Goal: Find specific page/section: Find specific page/section

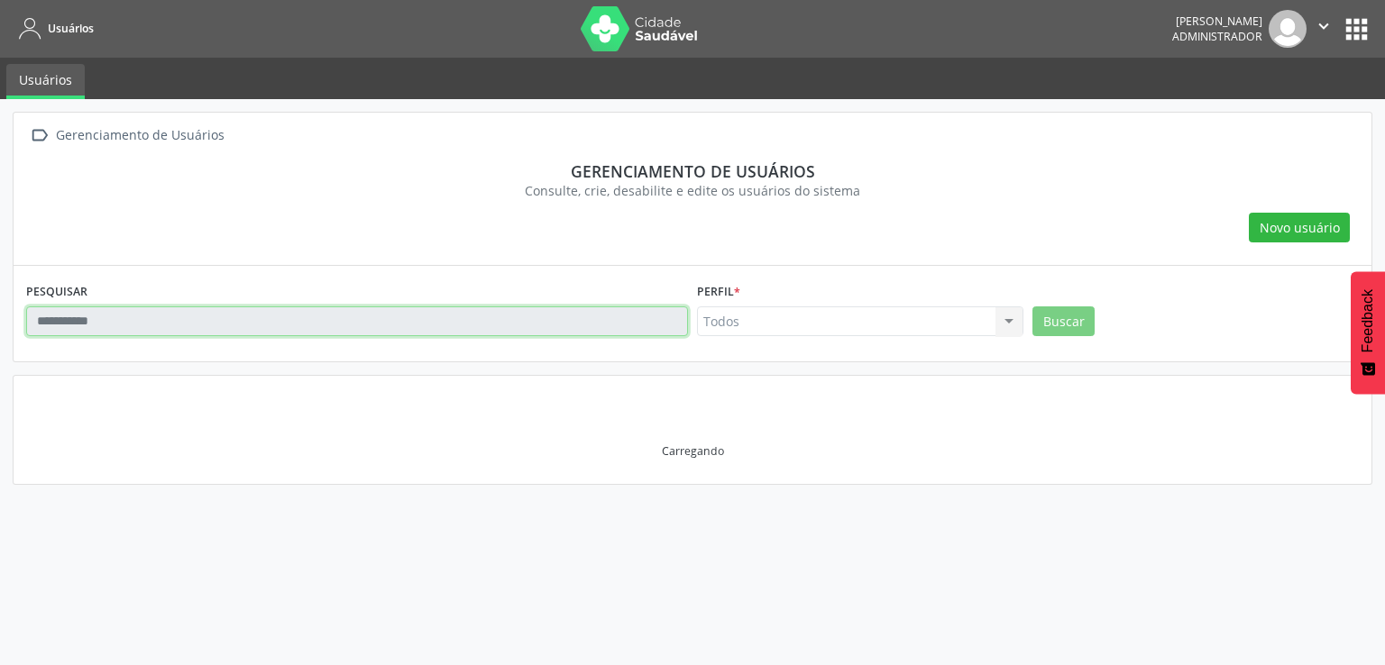
click at [149, 323] on input "text" at bounding box center [357, 321] width 662 height 31
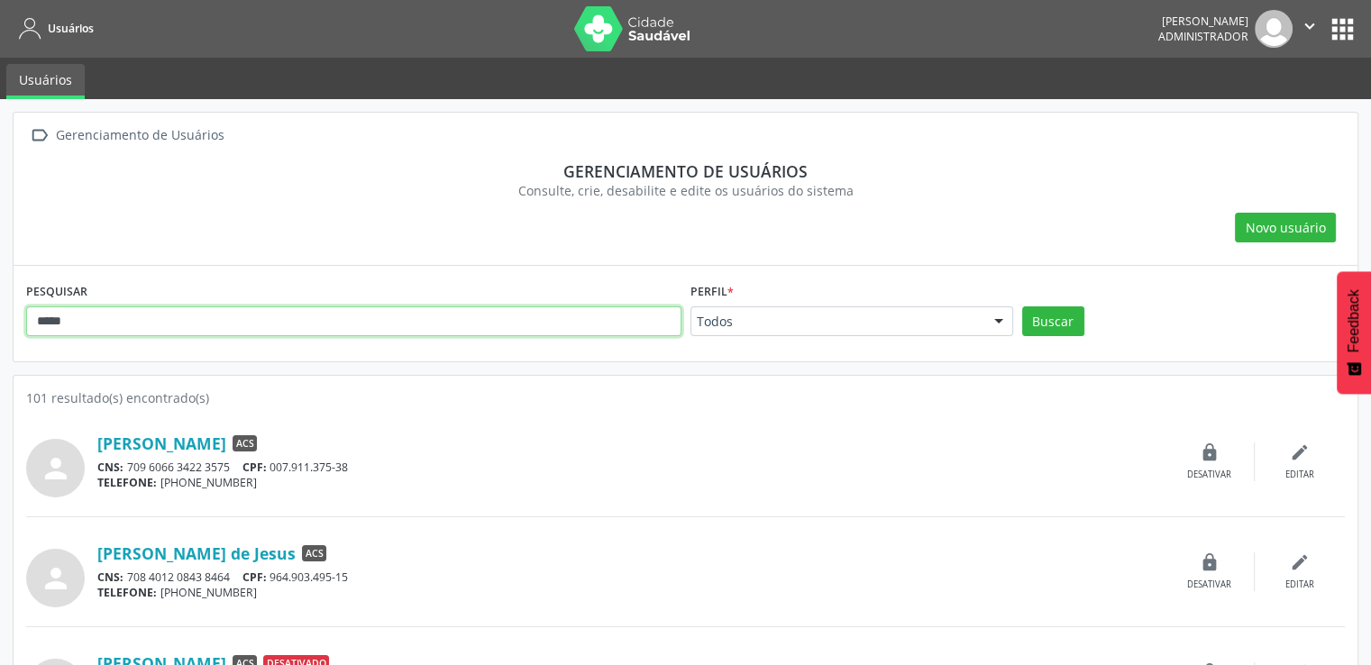
click at [1022, 306] on button "Buscar" at bounding box center [1053, 321] width 62 height 31
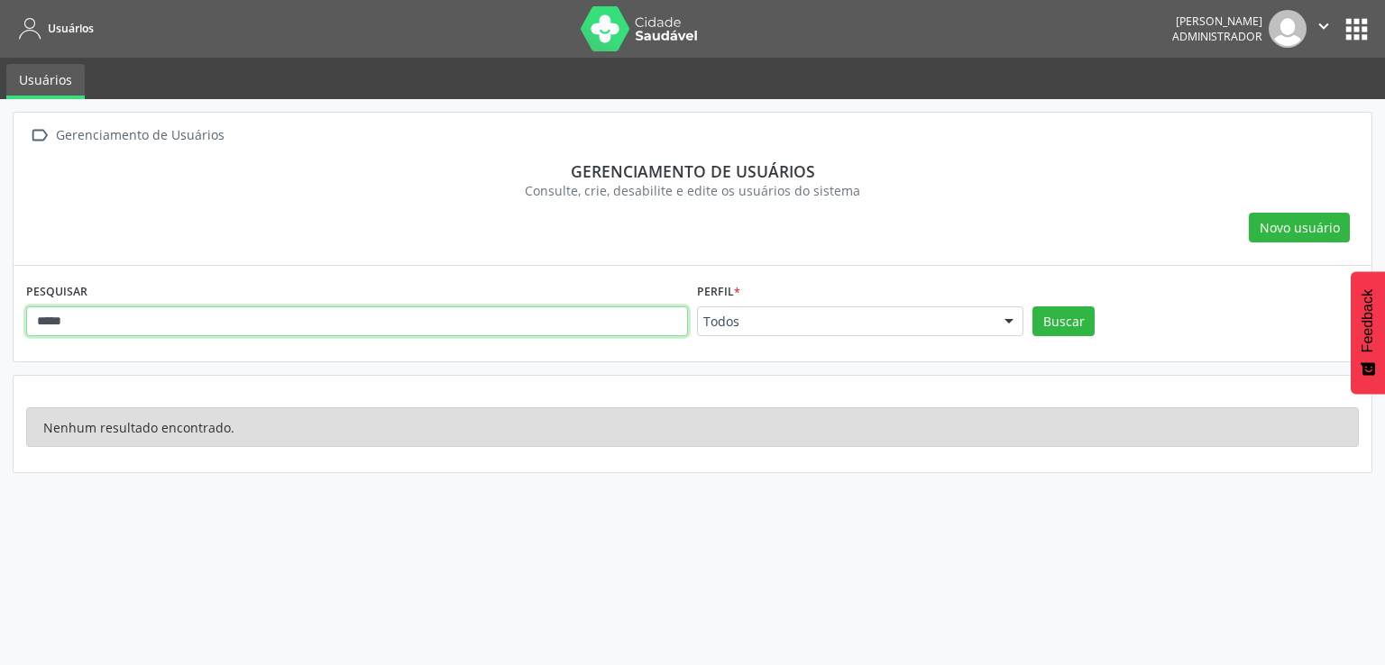
click at [191, 328] on input "*****" at bounding box center [357, 321] width 662 height 31
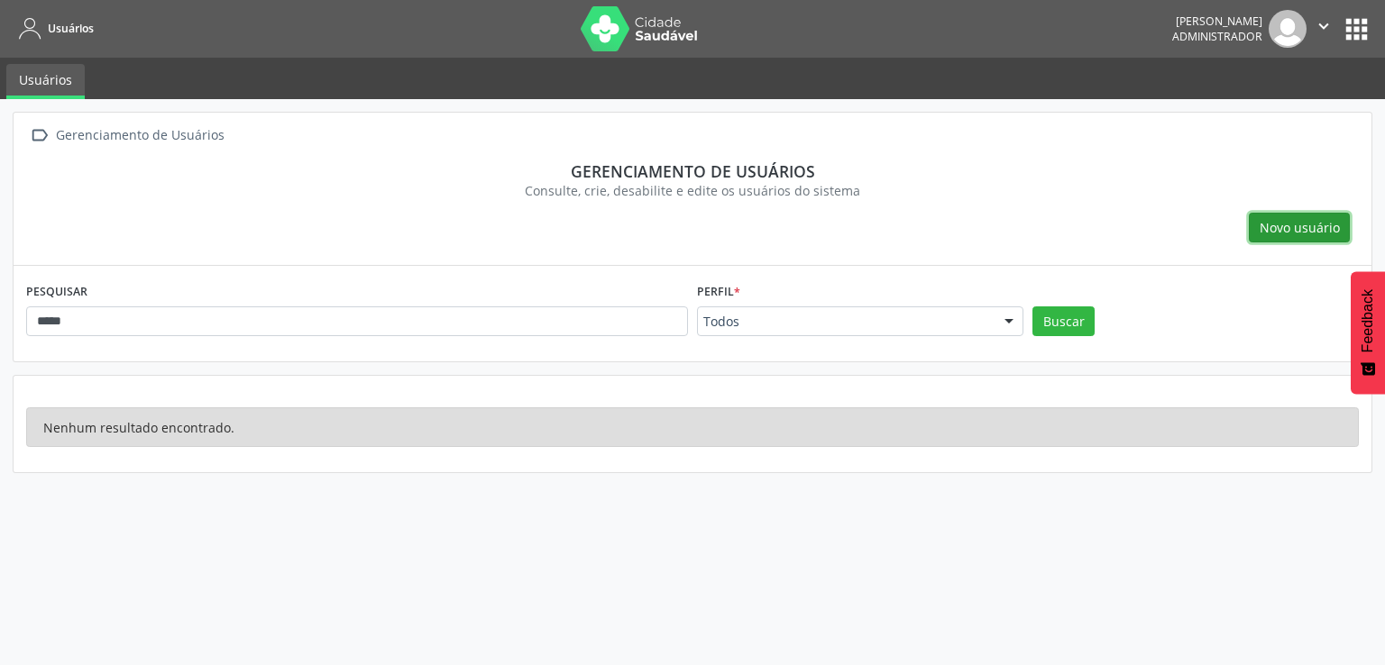
click at [1300, 228] on span "Novo usuário" at bounding box center [1299, 227] width 80 height 19
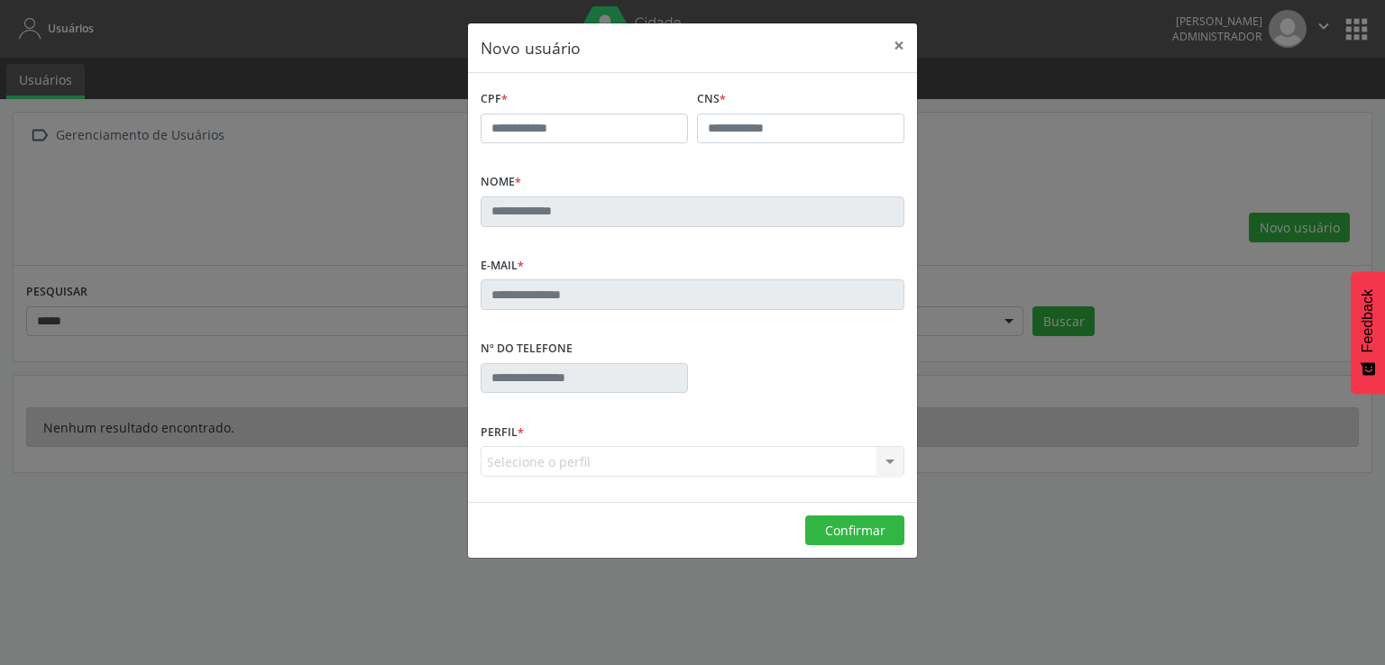
click at [1028, 215] on div "Novo usuário × CPF * CNS * Nome * E-mail * Nº do Telefone Perfil * Selecione o …" at bounding box center [692, 332] width 1385 height 665
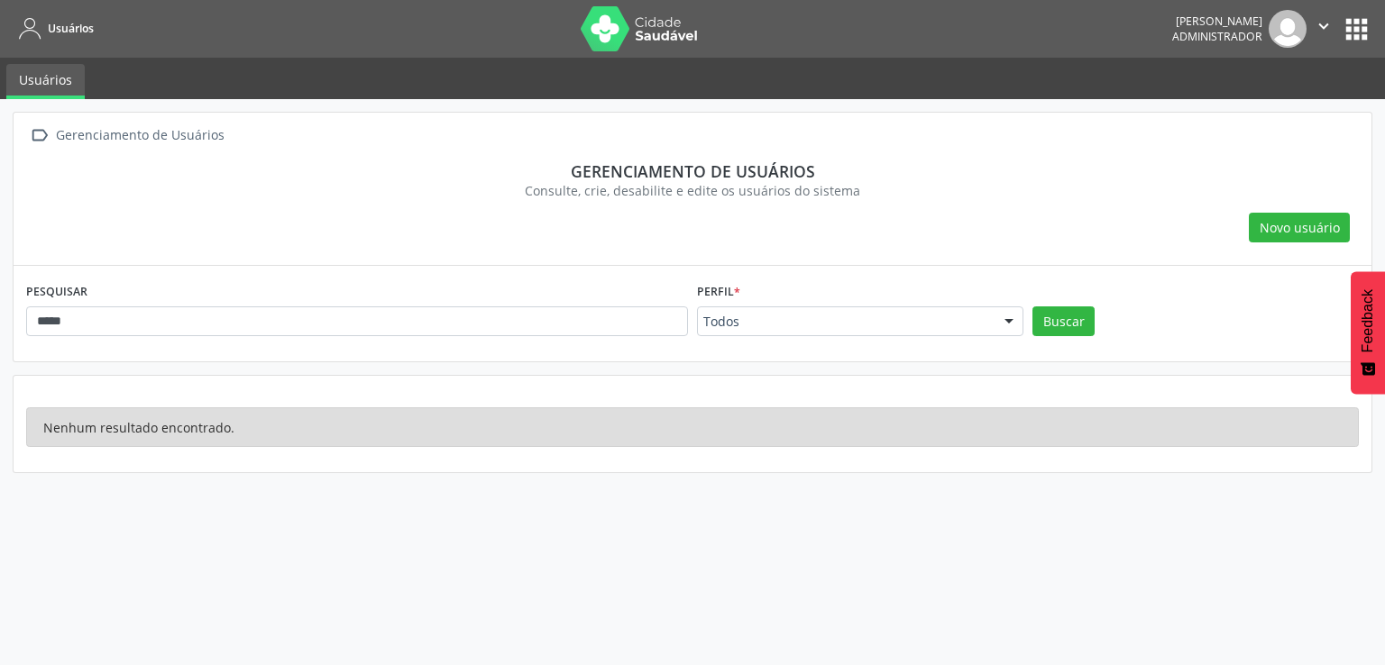
click at [948, 340] on div "Perfil * Todos Todos ACE ACS Coordenador Coordenador da Atenção Básica Coordena…" at bounding box center [859, 314] width 335 height 70
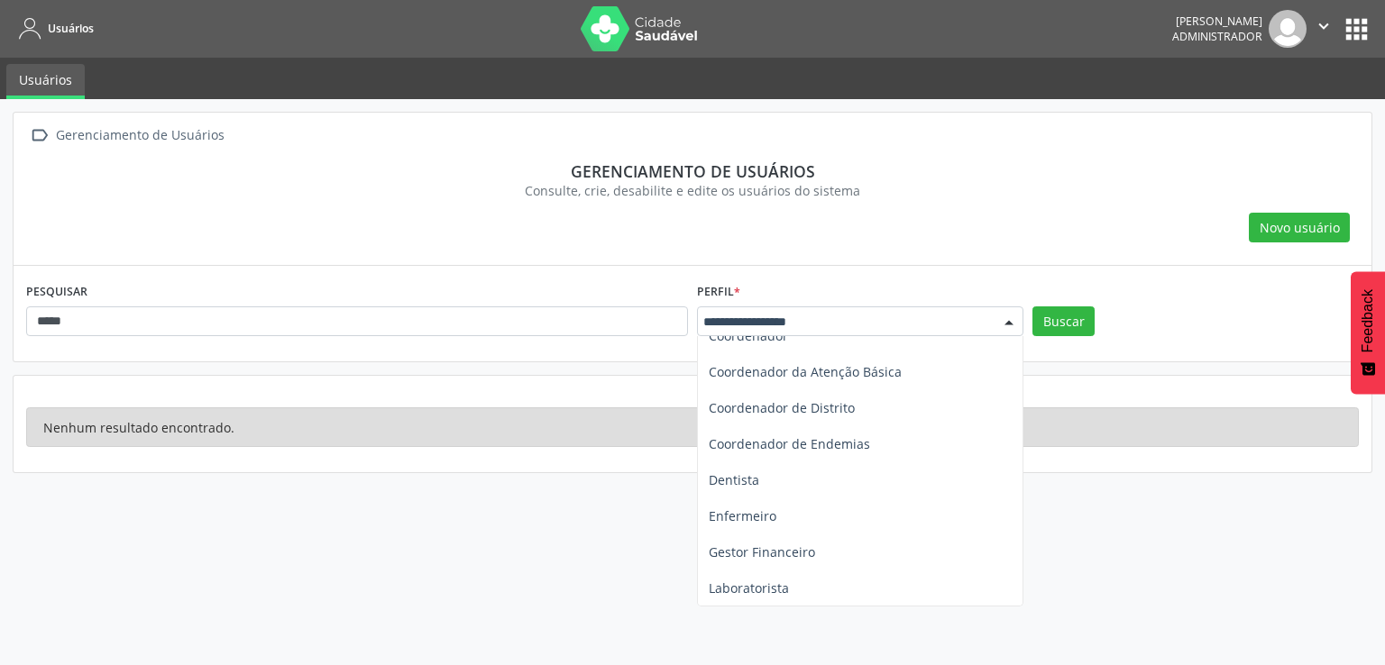
scroll to position [36, 0]
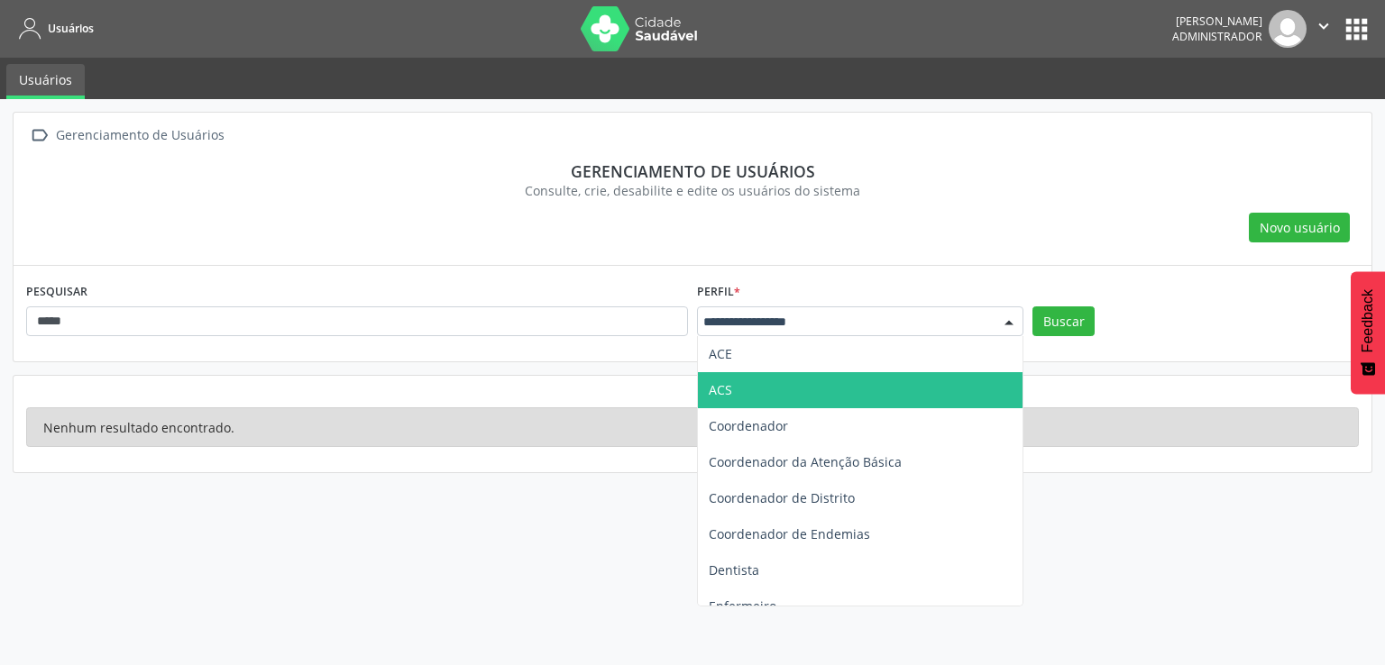
click at [885, 404] on span "ACS" at bounding box center [860, 390] width 325 height 36
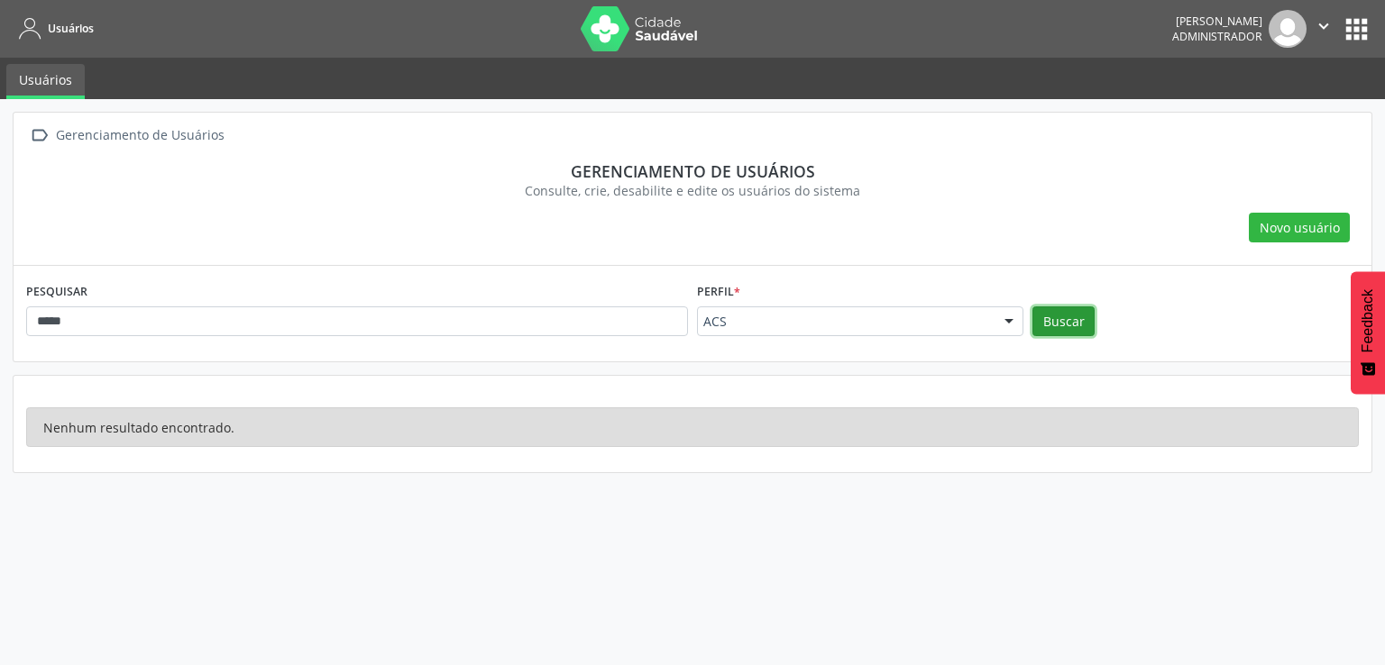
click at [1064, 330] on button "Buscar" at bounding box center [1063, 321] width 62 height 31
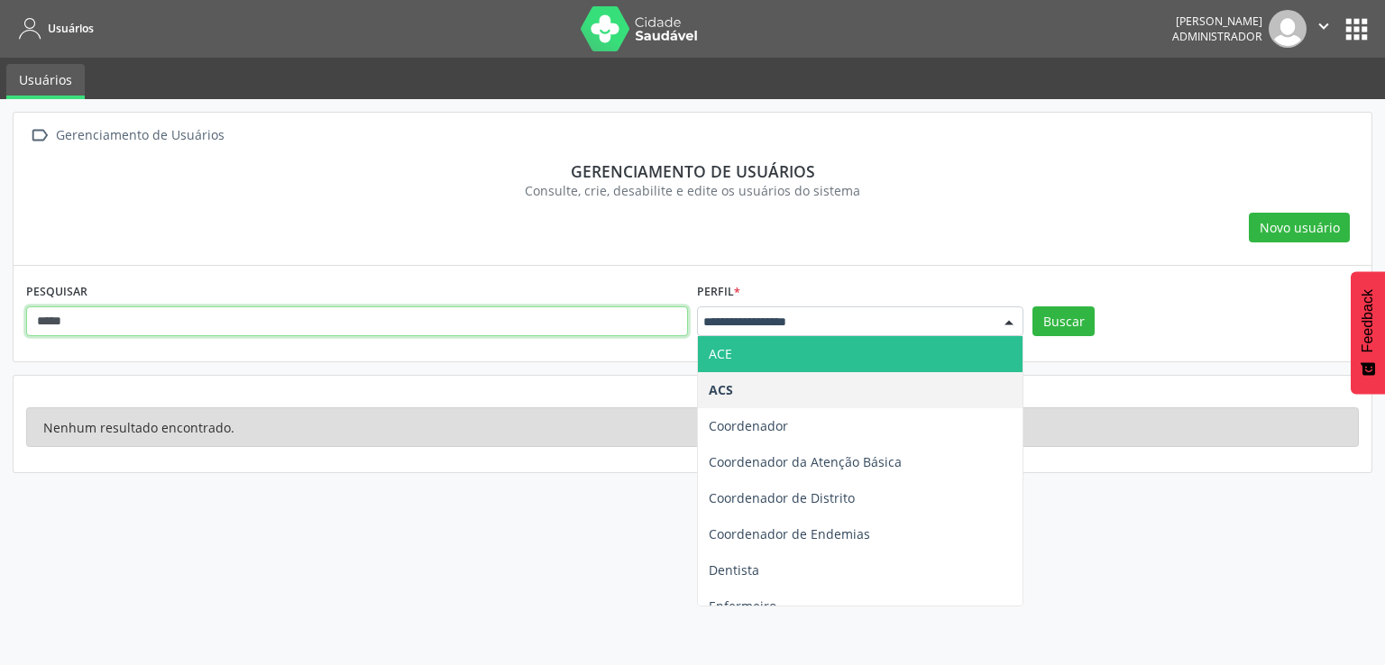
click at [380, 332] on input "*****" at bounding box center [357, 321] width 662 height 31
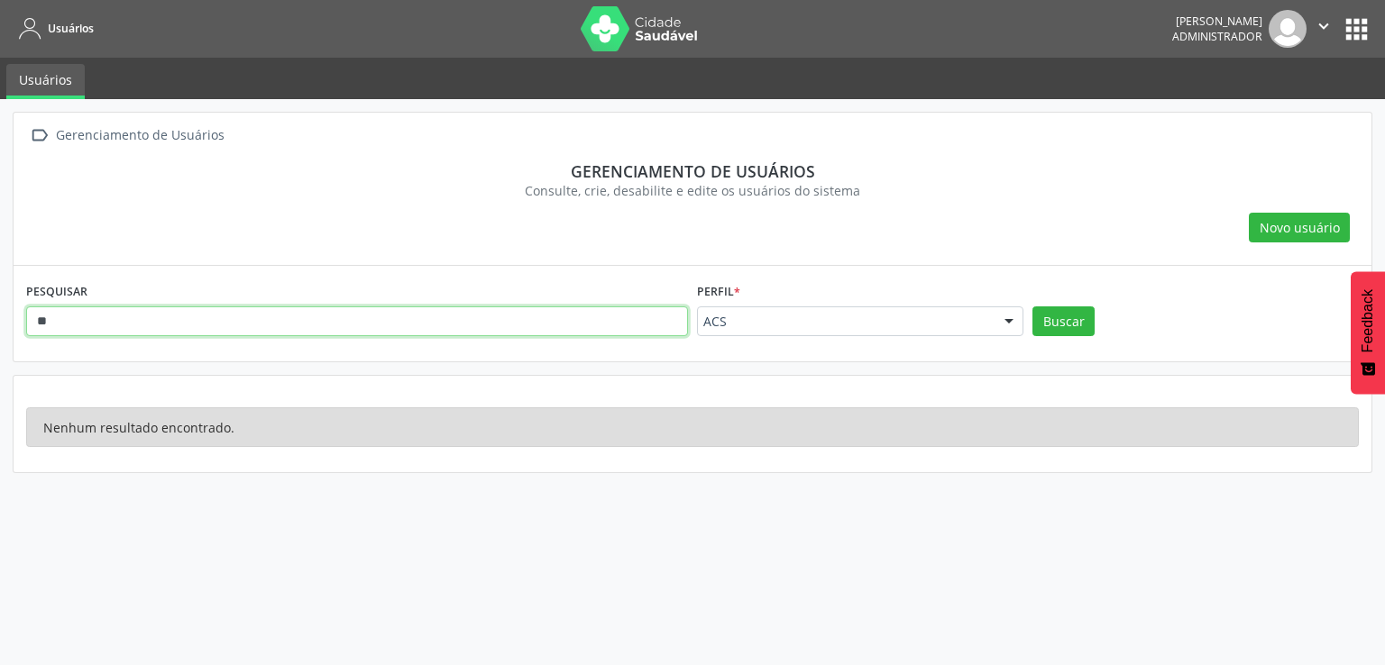
type input "*"
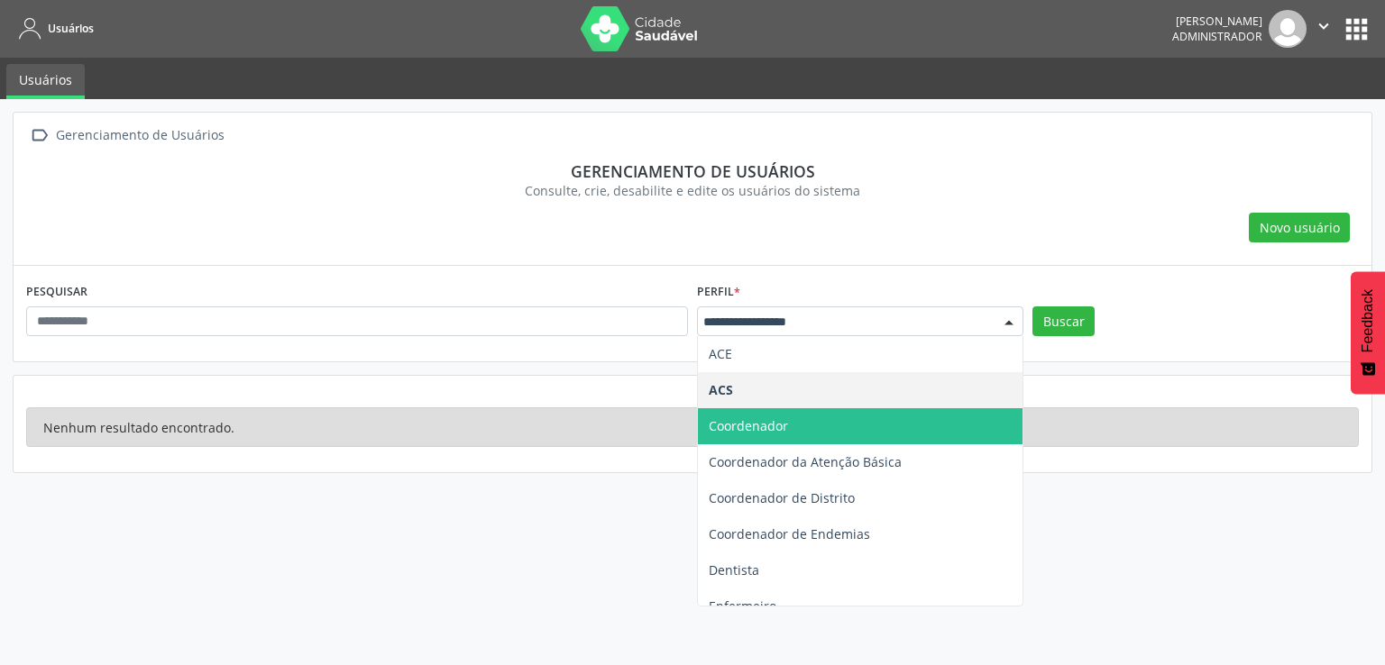
click at [840, 409] on span "Coordenador" at bounding box center [860, 426] width 325 height 36
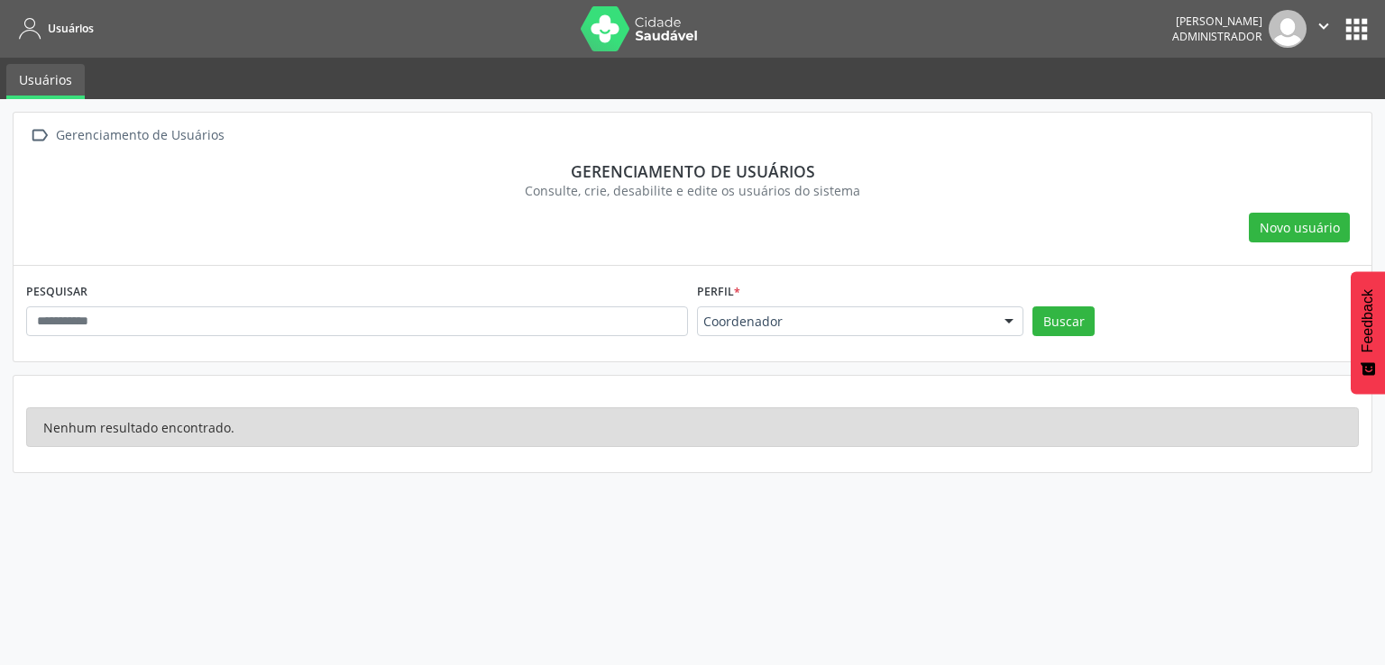
click at [1022, 323] on div at bounding box center [1008, 322] width 27 height 31
click at [1025, 323] on div "Perfil * Coordenador Todos ACE ACS Coordenador Coordenador da Atenção Básica Co…" at bounding box center [859, 314] width 335 height 70
click at [1096, 329] on div "Buscar" at bounding box center [1195, 327] width 335 height 43
click at [1093, 329] on div "Buscar" at bounding box center [1195, 327] width 335 height 43
click at [1091, 329] on button "Buscar" at bounding box center [1063, 321] width 62 height 31
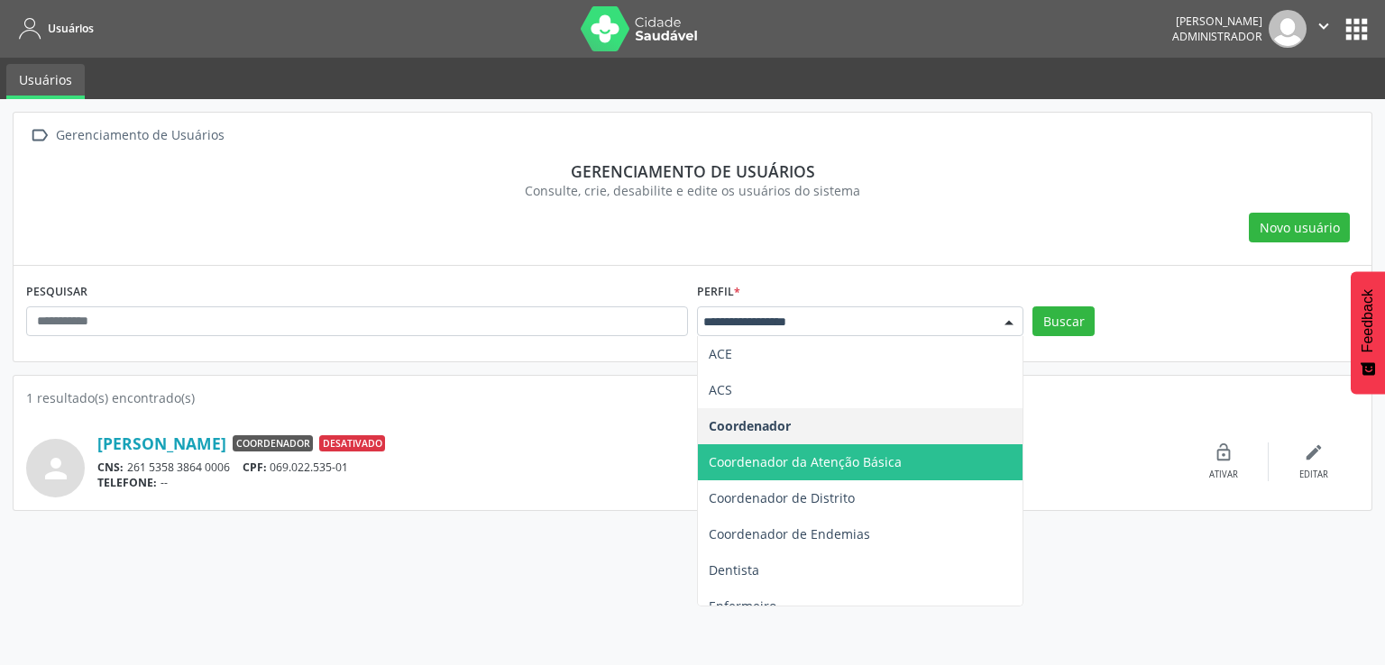
click at [923, 452] on span "Coordenador da Atenção Básica" at bounding box center [860, 462] width 325 height 36
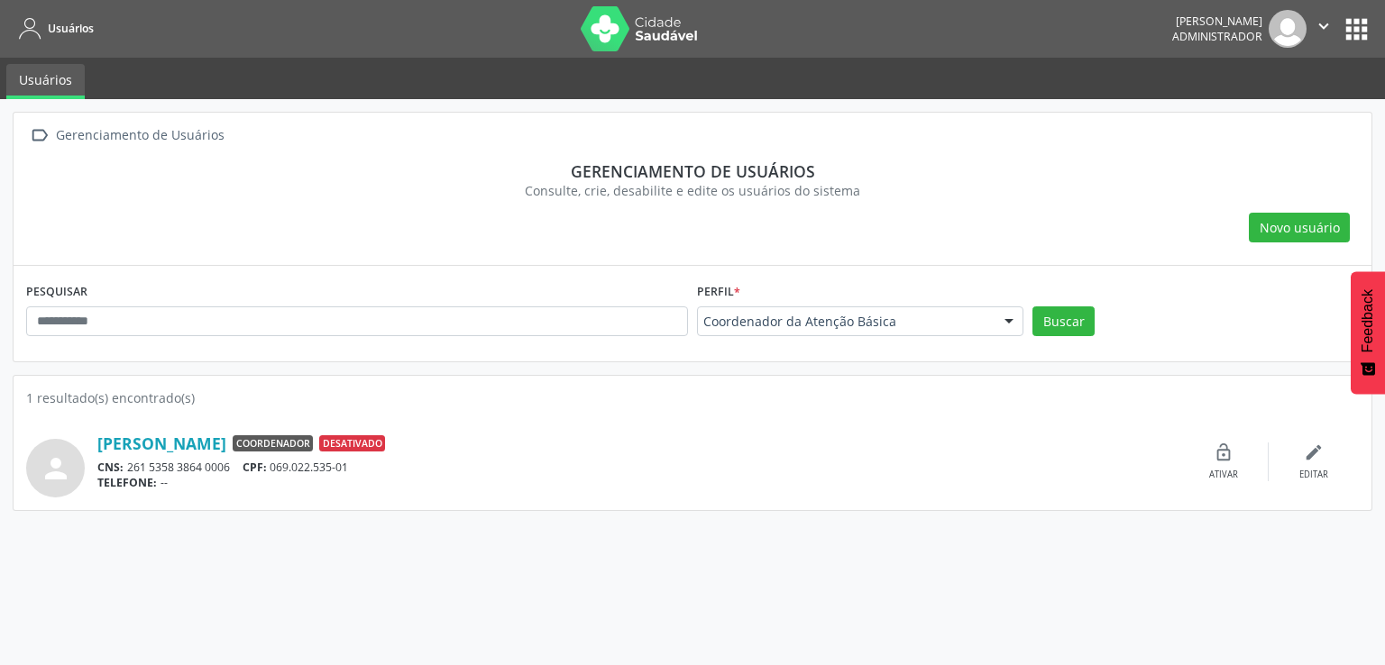
click at [1046, 303] on div "PESQUISAR Perfil * Coordenador da Atenção Básica Todos ACE ACS Coordenador Coor…" at bounding box center [692, 314] width 1341 height 70
click at [1042, 315] on button "Buscar" at bounding box center [1063, 321] width 62 height 31
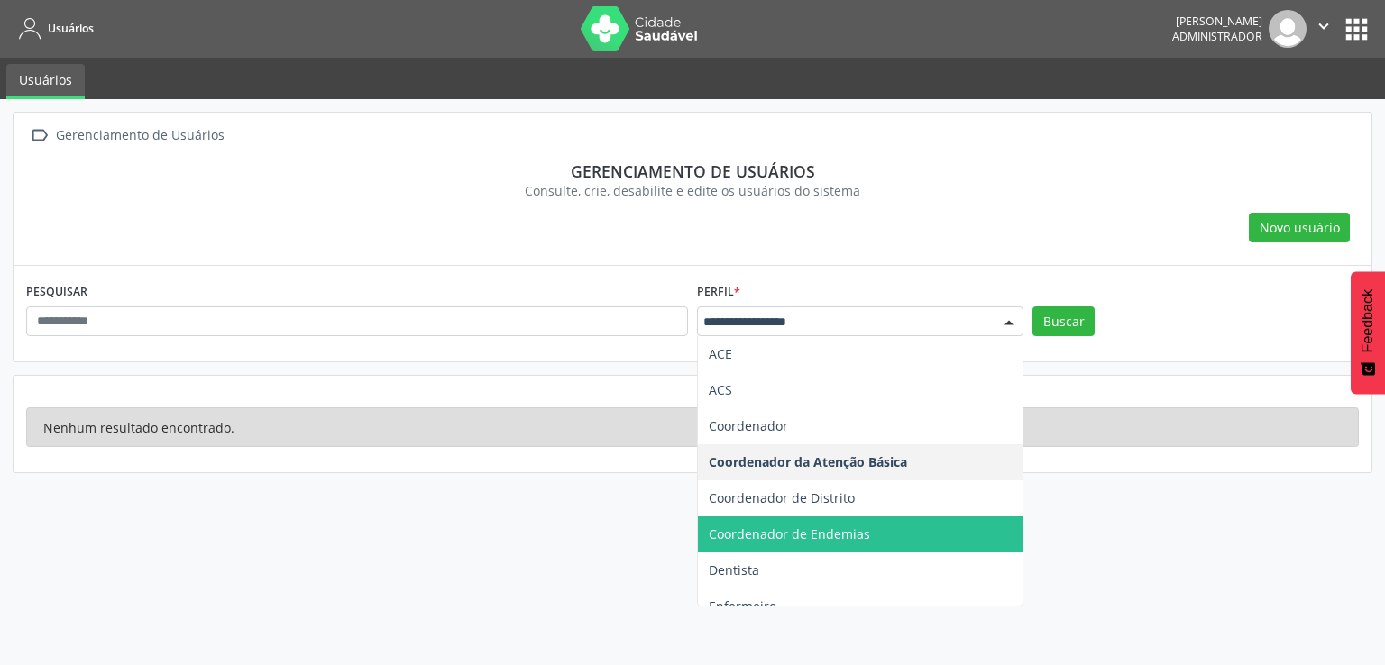
click at [915, 518] on span "Coordenador de Endemias" at bounding box center [860, 535] width 325 height 36
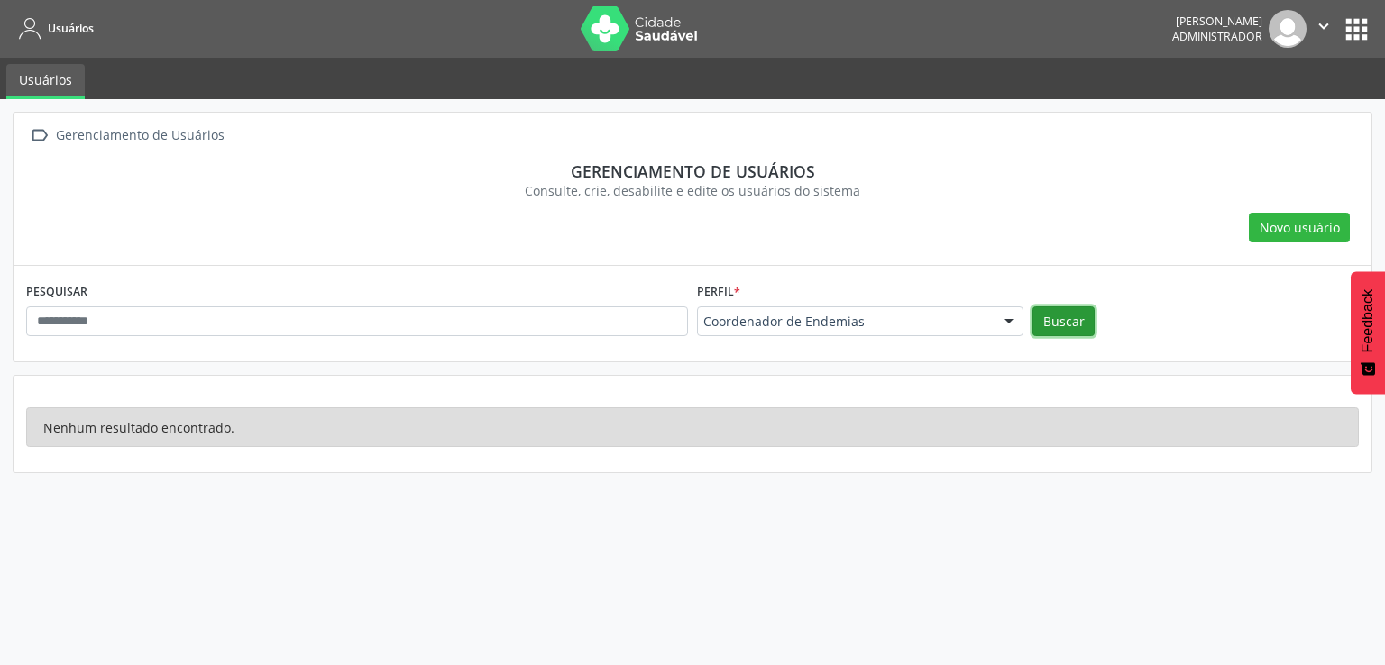
click at [1047, 325] on button "Buscar" at bounding box center [1063, 321] width 62 height 31
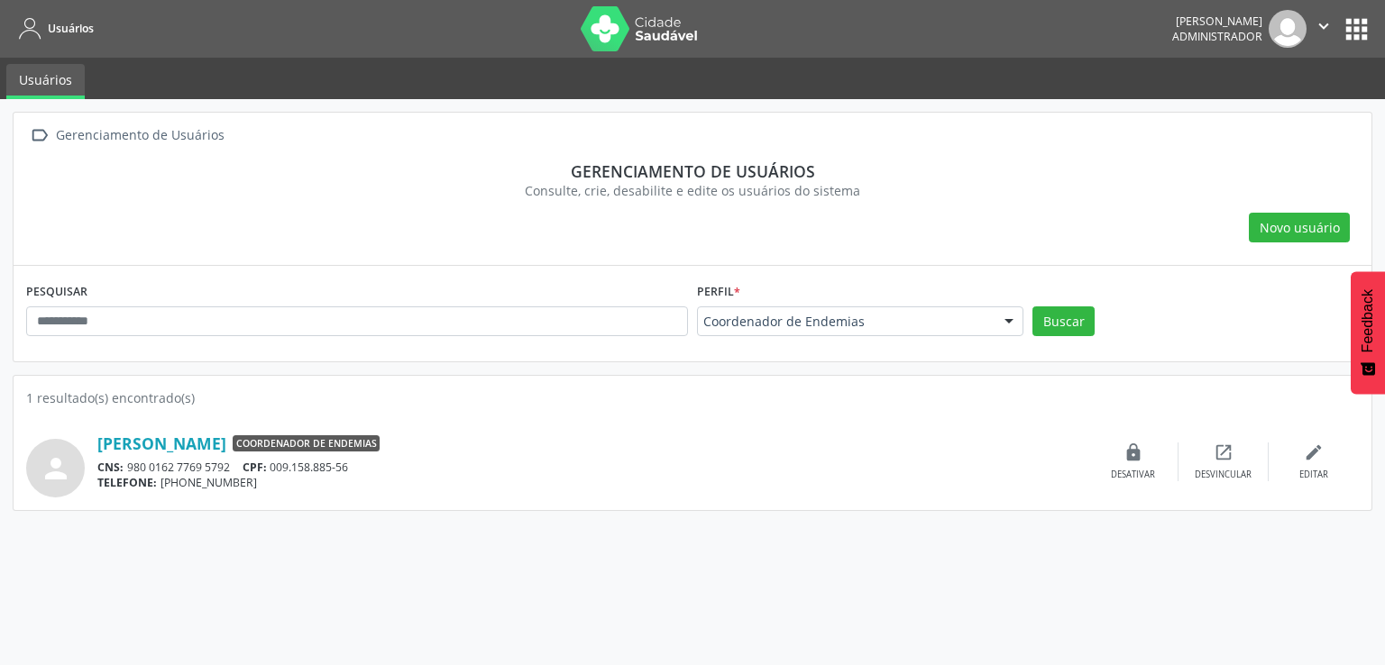
drag, startPoint x: 999, startPoint y: 320, endPoint x: 961, endPoint y: 324, distance: 38.0
click at [995, 321] on div at bounding box center [1008, 322] width 27 height 31
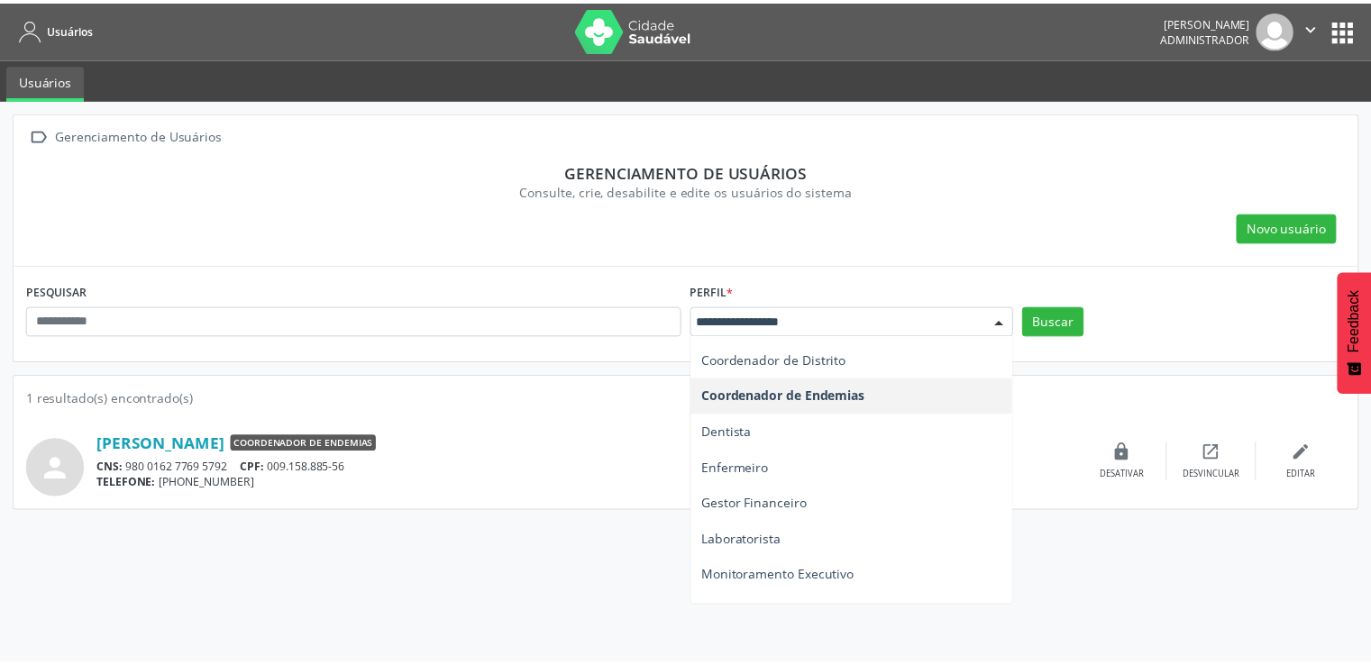
scroll to position [216, 0]
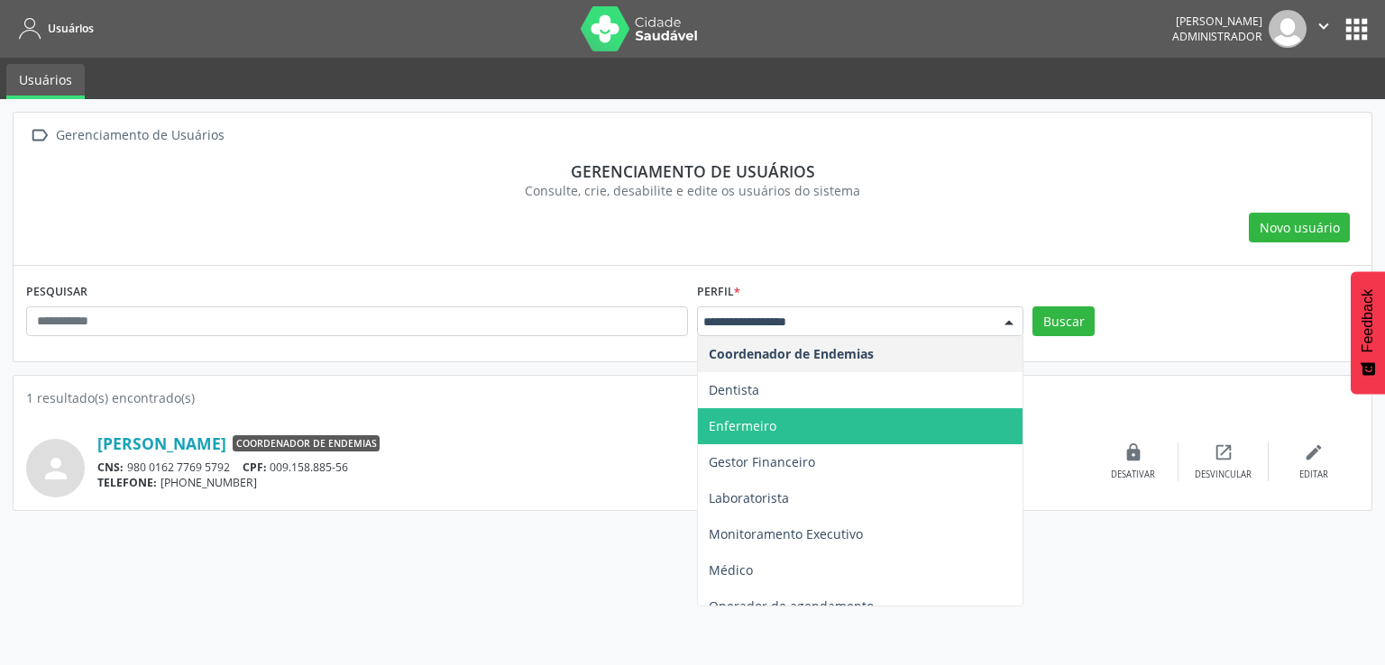
click at [897, 430] on span "Enfermeiro" at bounding box center [860, 426] width 325 height 36
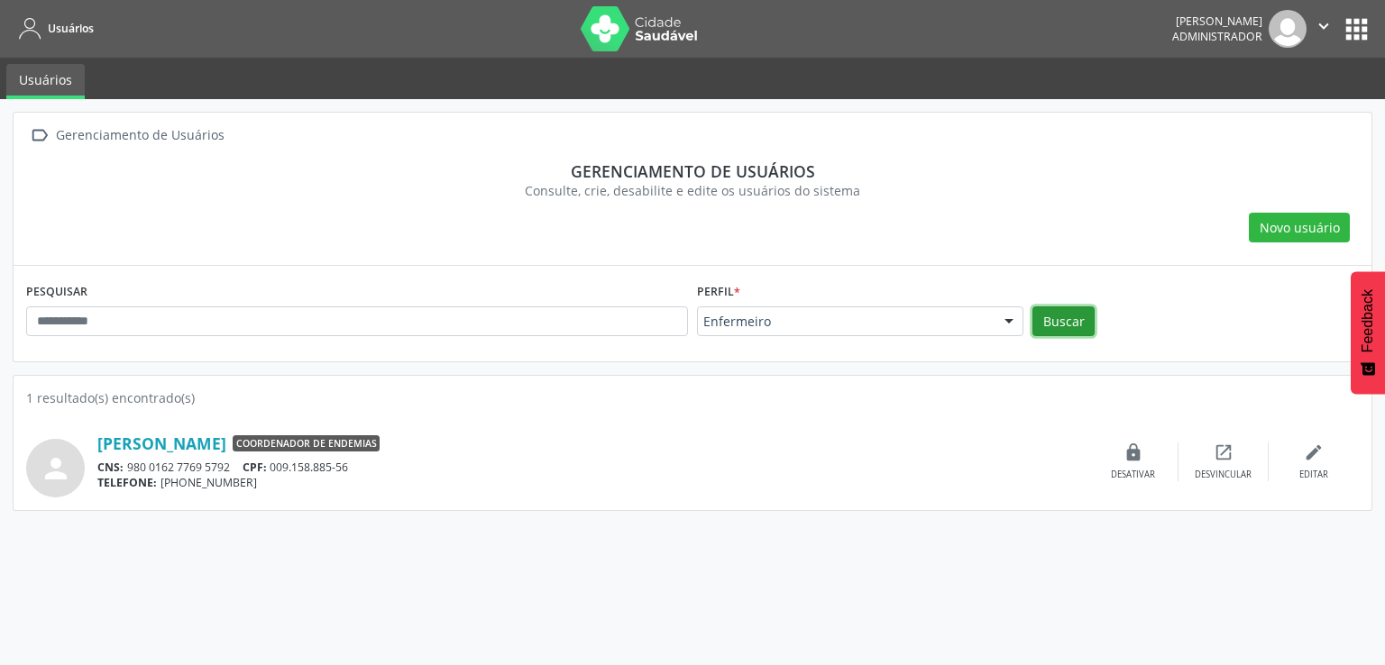
click at [1042, 335] on button "Buscar" at bounding box center [1063, 321] width 62 height 31
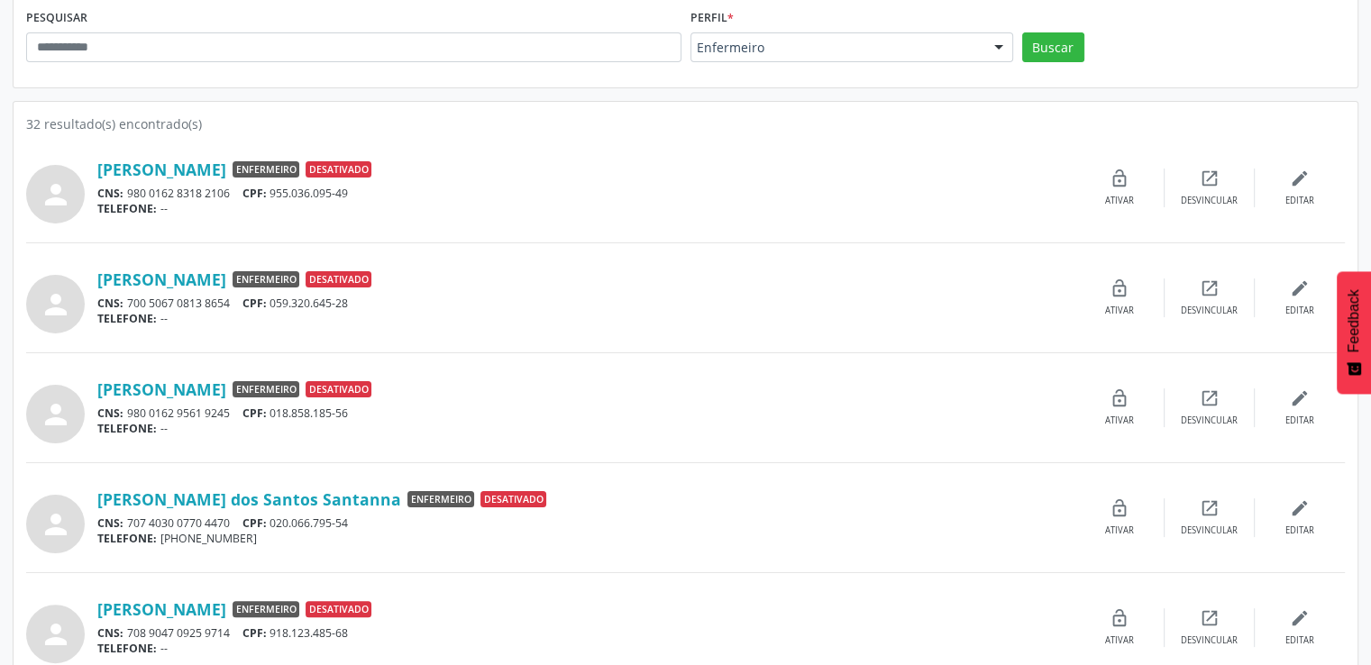
scroll to position [0, 0]
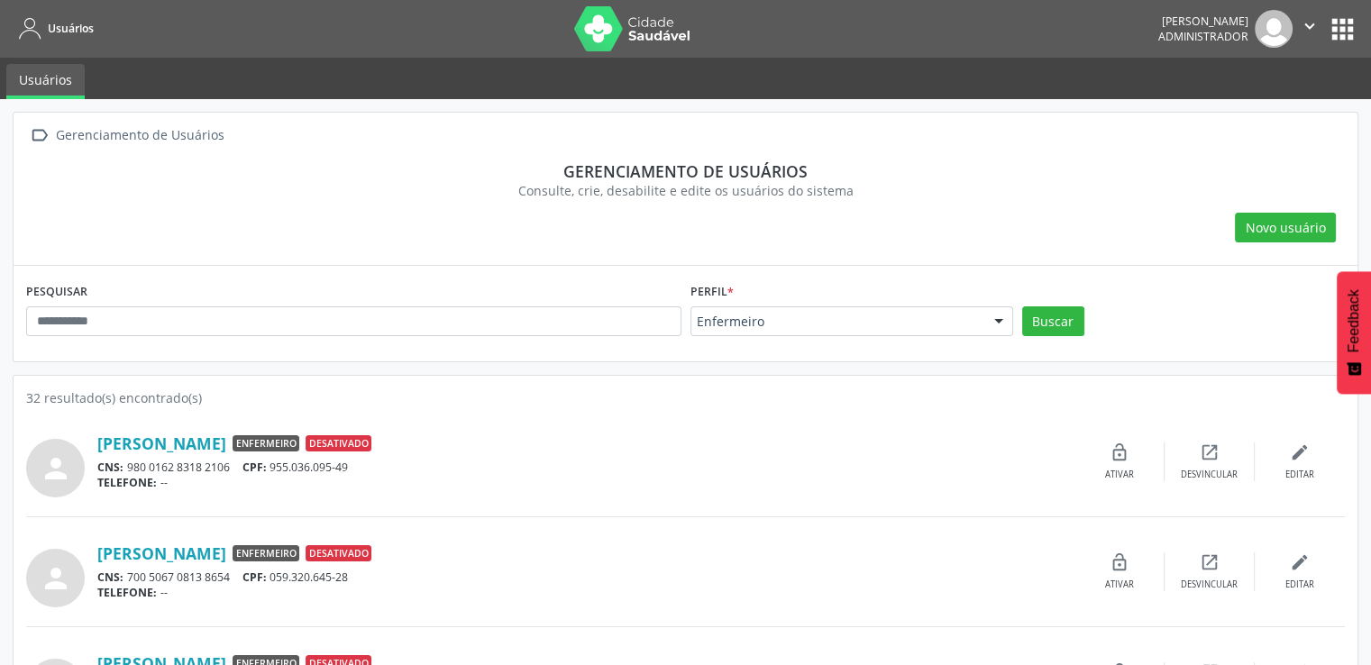
click at [1329, 26] on button "apps" at bounding box center [1343, 30] width 32 height 32
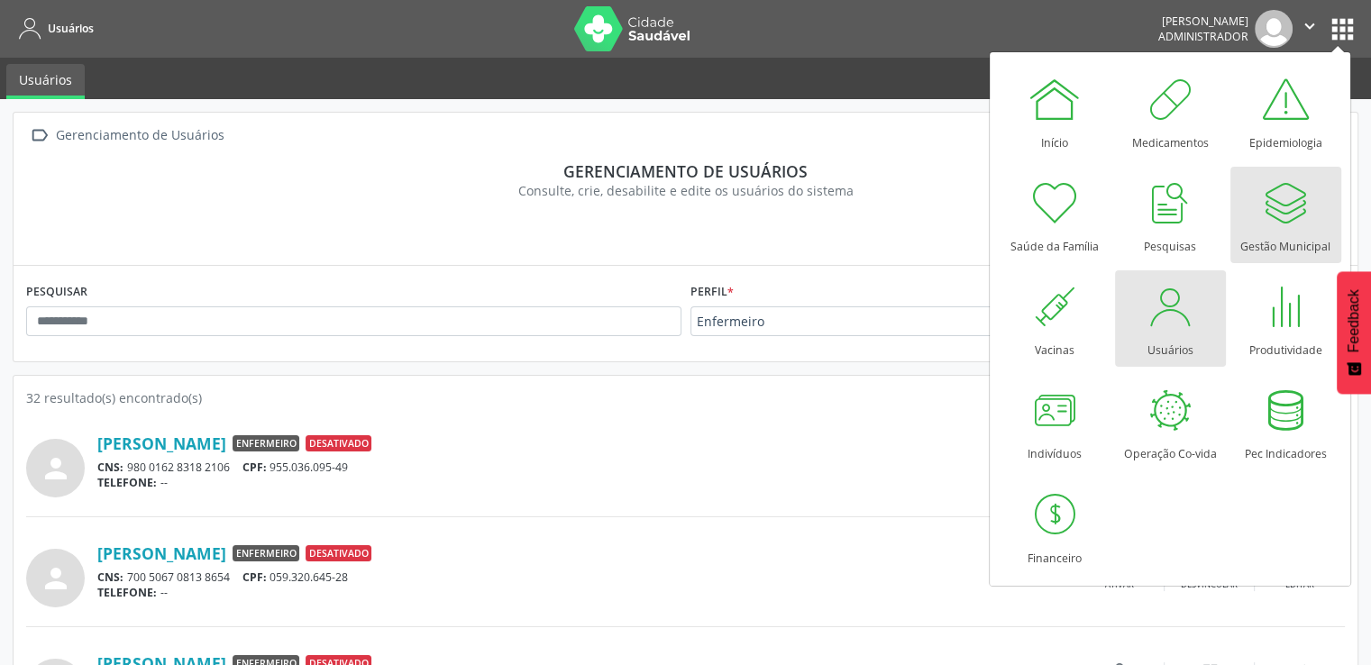
click at [1253, 227] on link "Gestão Municipal" at bounding box center [1285, 215] width 111 height 96
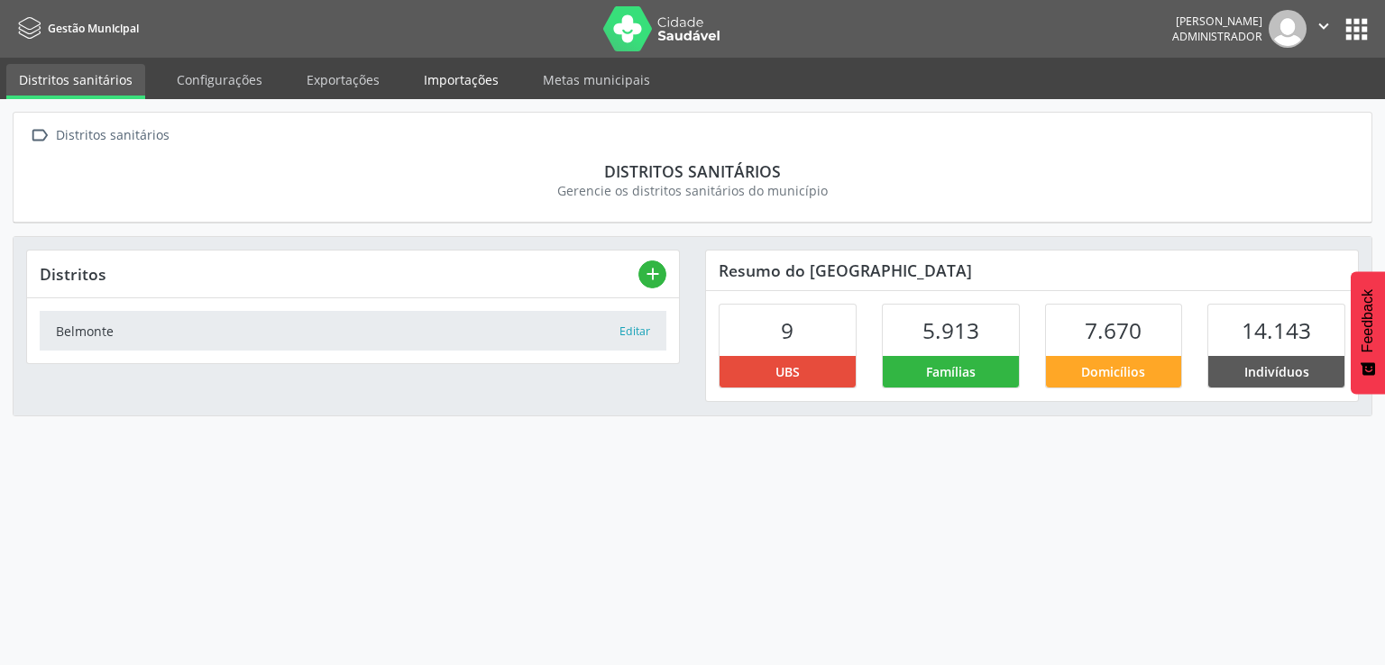
click at [434, 91] on link "Importações" at bounding box center [461, 80] width 100 height 32
